Goal: Task Accomplishment & Management: Manage account settings

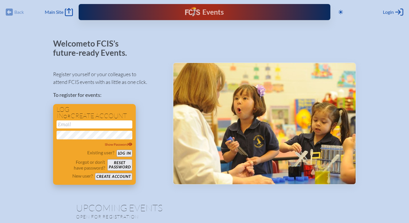
click at [76, 124] on input "email" at bounding box center [95, 124] width 76 height 8
type input "[EMAIL_ADDRESS][DOMAIN_NAME]"
click at [123, 150] on button "Log in" at bounding box center [125, 153] width 16 height 7
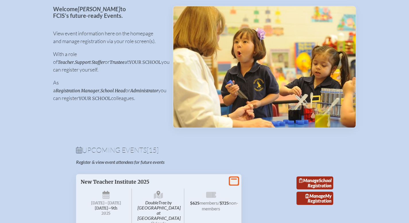
scroll to position [0, 4]
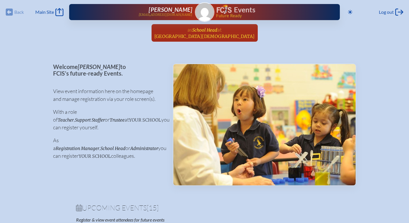
click at [206, 33] on span "at Westminster Christian School" at bounding box center [204, 32] width 100 height 13
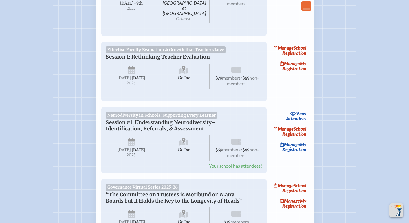
scroll to position [144, 0]
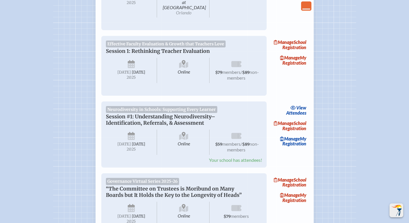
click at [393, 208] on img "Scroll Top" at bounding box center [396, 209] width 11 height 11
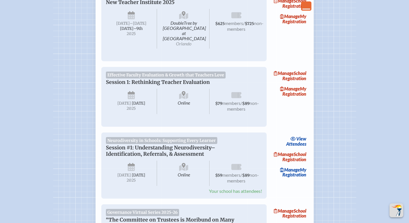
scroll to position [0, 0]
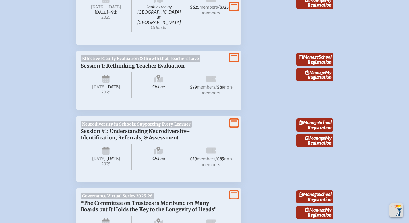
scroll to position [256, 0]
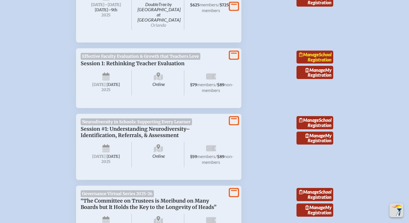
click at [318, 52] on span "Manage" at bounding box center [309, 54] width 20 height 5
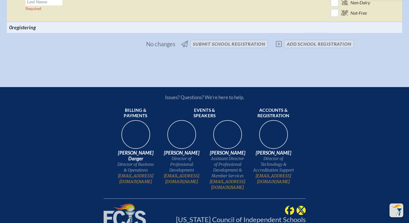
scroll to position [733, 0]
